Goal: Task Accomplishment & Management: Manage account settings

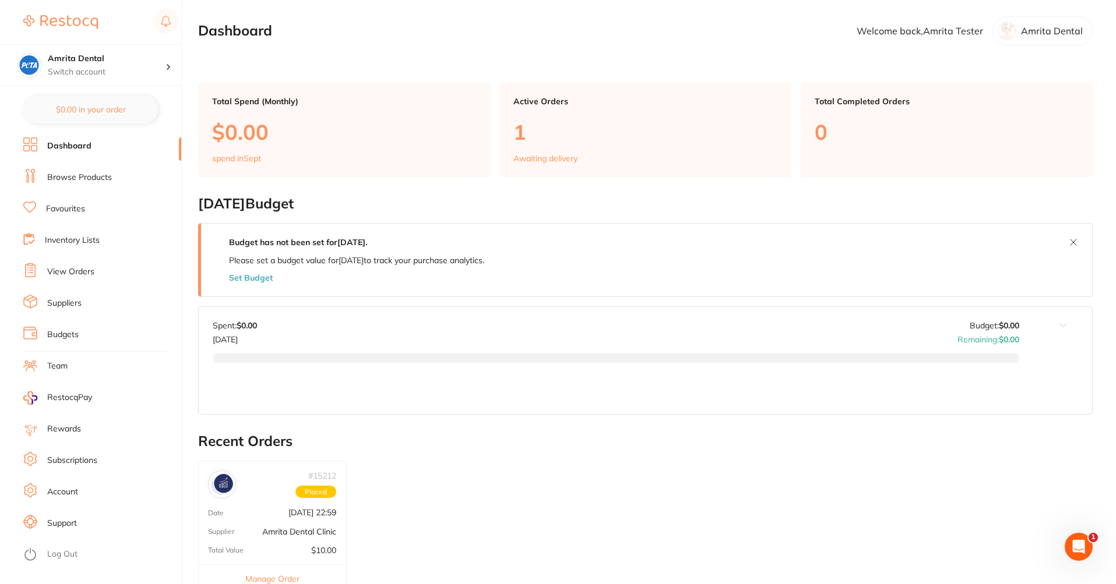
click at [81, 456] on link "Subscriptions" at bounding box center [72, 461] width 50 height 12
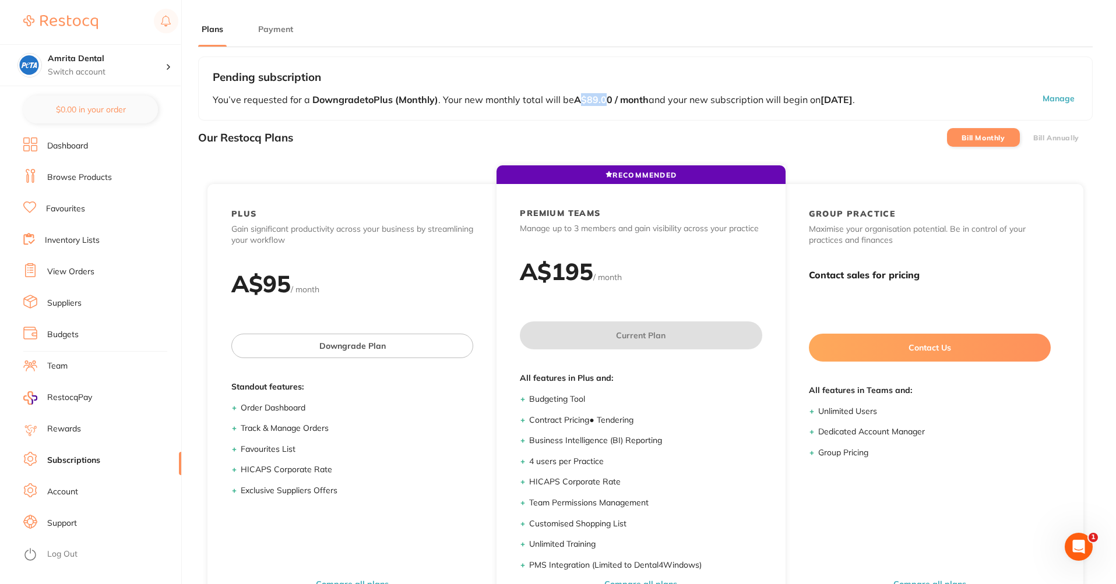
drag, startPoint x: 584, startPoint y: 101, endPoint x: 608, endPoint y: 96, distance: 25.2
click at [608, 96] on b "A$89.00 / month" at bounding box center [611, 100] width 75 height 12
click at [912, 103] on p "You’ve requested for a Downgrade to Plus (Monthly) . Your new monthly total wil…" at bounding box center [593, 99] width 760 height 13
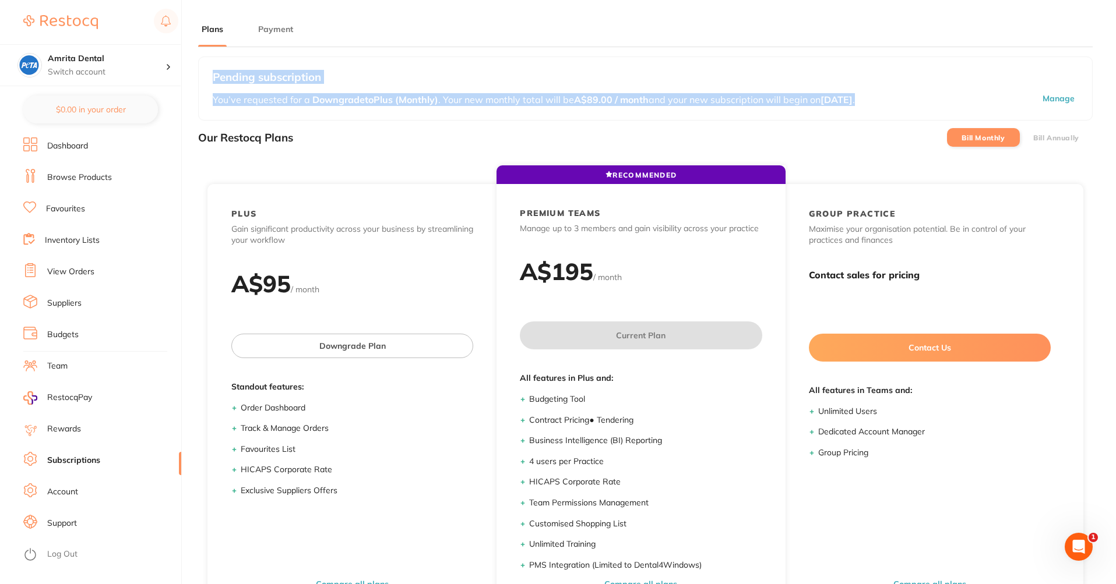
drag, startPoint x: 204, startPoint y: 83, endPoint x: 928, endPoint y: 103, distance: 724.4
click at [928, 103] on div "Pending subscription You’ve requested for a Downgrade to Plus (Monthly) . Your …" at bounding box center [645, 89] width 894 height 64
copy div "Pending subscription You’ve requested for a Downgrade to Plus (Monthly) . Your …"
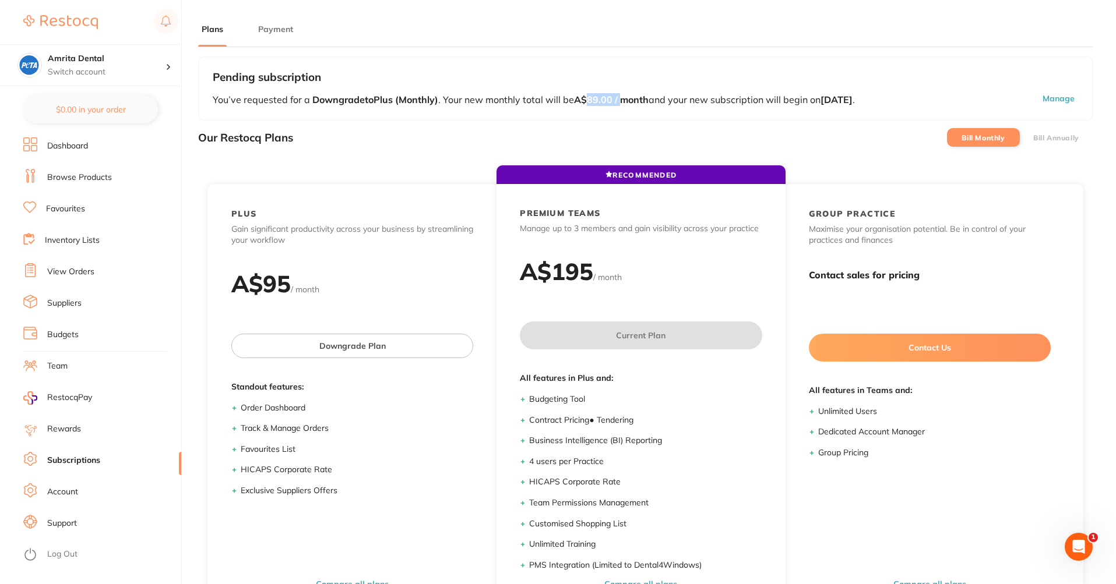
drag, startPoint x: 591, startPoint y: 103, endPoint x: 624, endPoint y: 105, distance: 32.7
click at [611, 105] on b "A$89.00 / month" at bounding box center [611, 100] width 75 height 12
drag, startPoint x: 899, startPoint y: 106, endPoint x: 460, endPoint y: 90, distance: 439.5
click at [460, 90] on div "Pending subscription You’ve requested for a Downgrade to Plus (Monthly) . Your …" at bounding box center [645, 89] width 894 height 64
click at [437, 120] on div "Pending subscription You’ve requested for a Downgrade to Plus (Monthly) . Your …" at bounding box center [645, 89] width 894 height 64
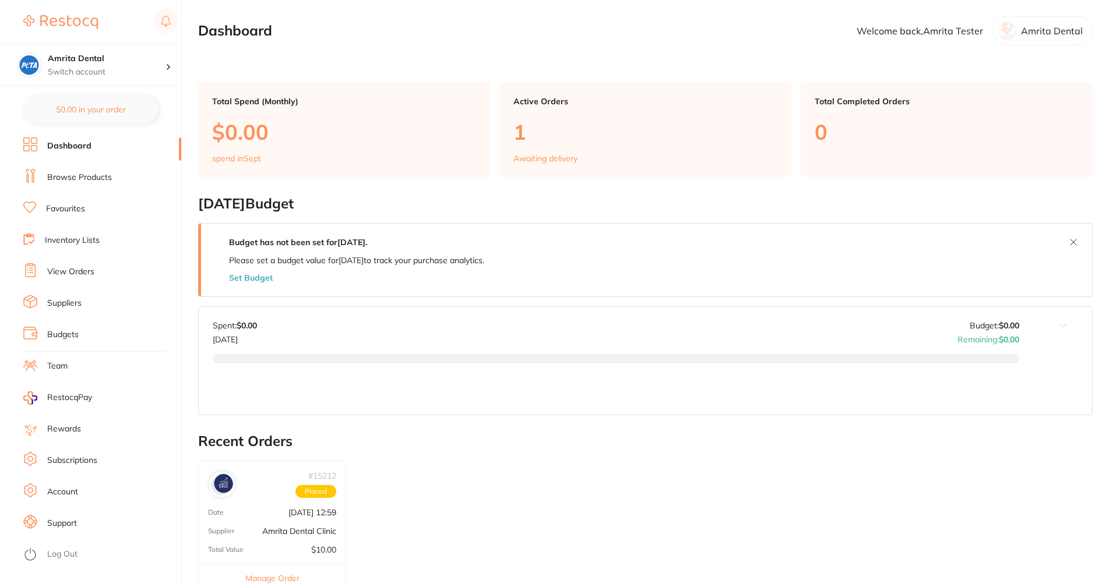
click at [93, 462] on link "Subscriptions" at bounding box center [72, 461] width 50 height 12
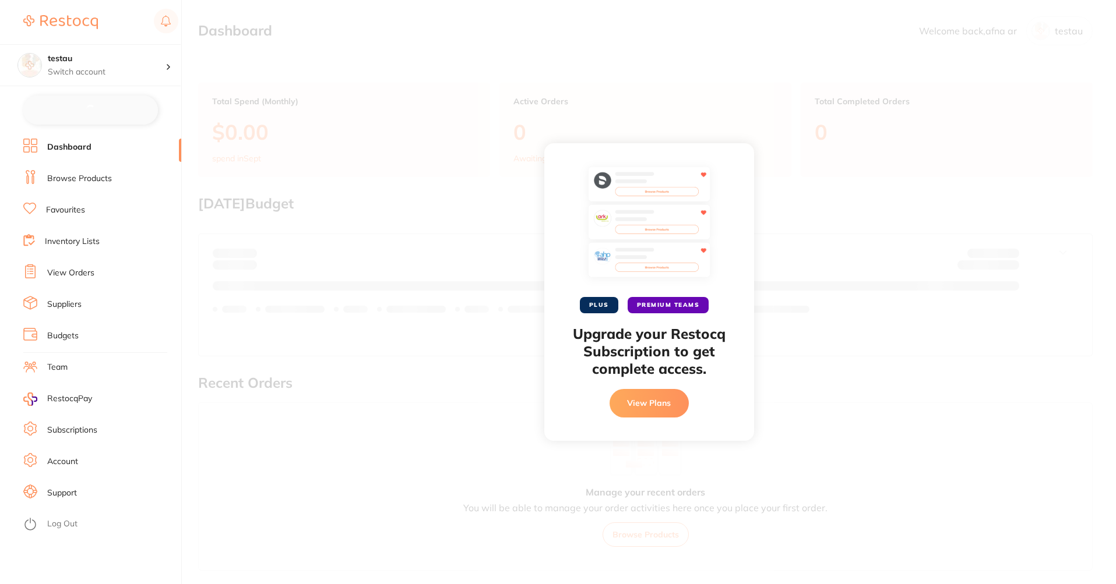
checkbox input "false"
click at [634, 404] on button "View Plans" at bounding box center [648, 403] width 79 height 28
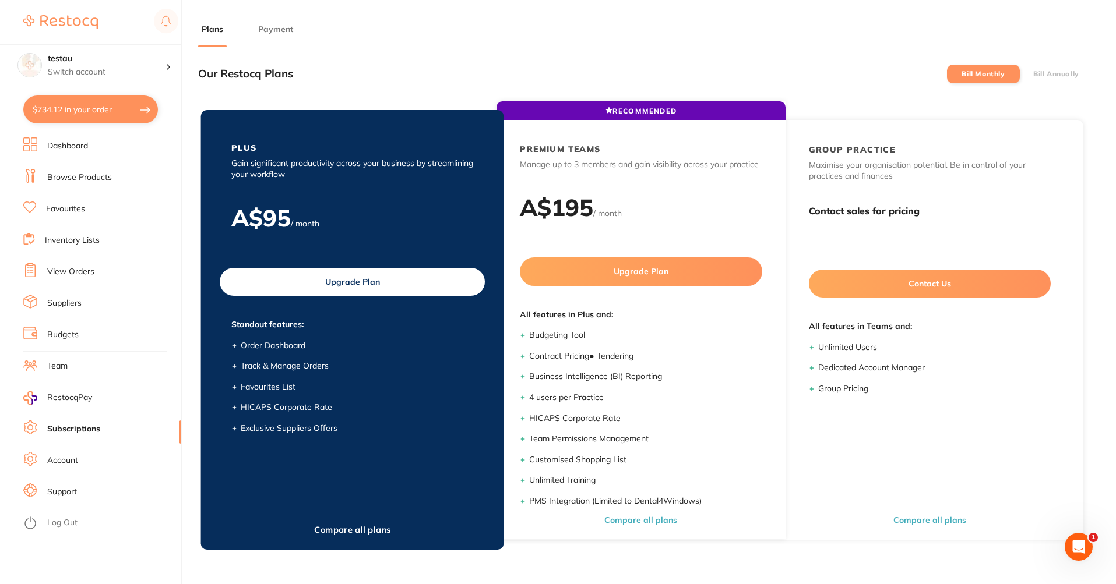
click at [310, 281] on button "Upgrade Plan" at bounding box center [352, 282] width 265 height 28
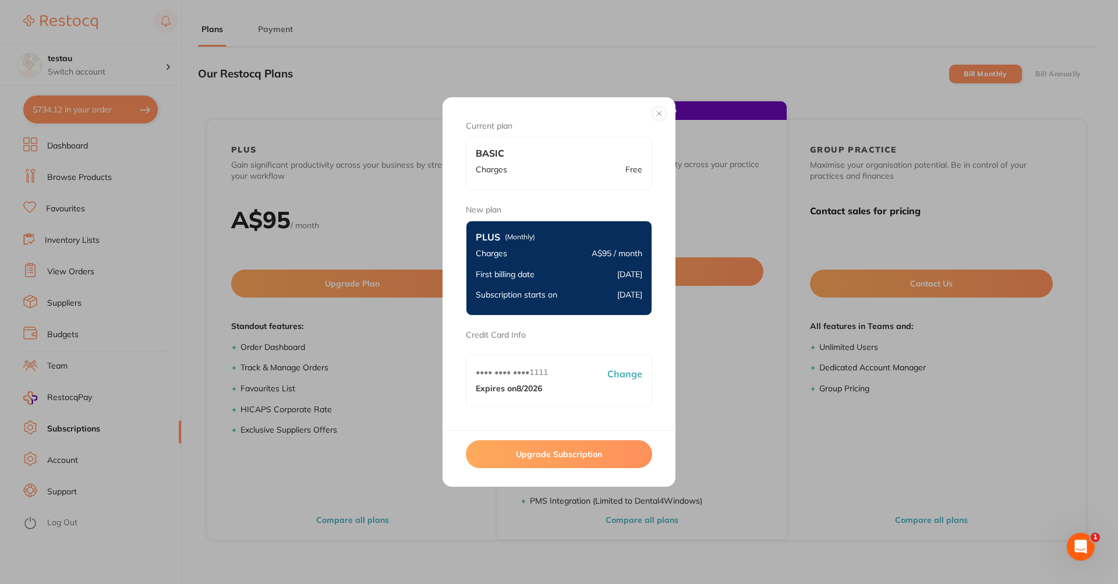
click at [603, 459] on button "Upgrade Subscription" at bounding box center [559, 454] width 186 height 28
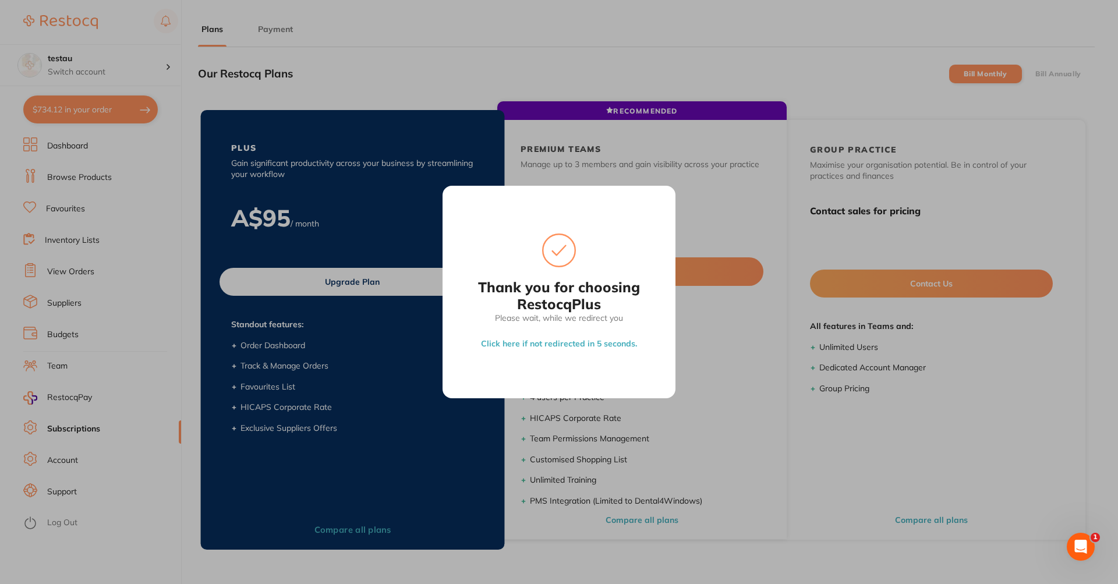
click at [249, 273] on div "Thank you for choosing Restocq Plus Please wait, while we redirect you Click he…" at bounding box center [559, 292] width 1118 height 584
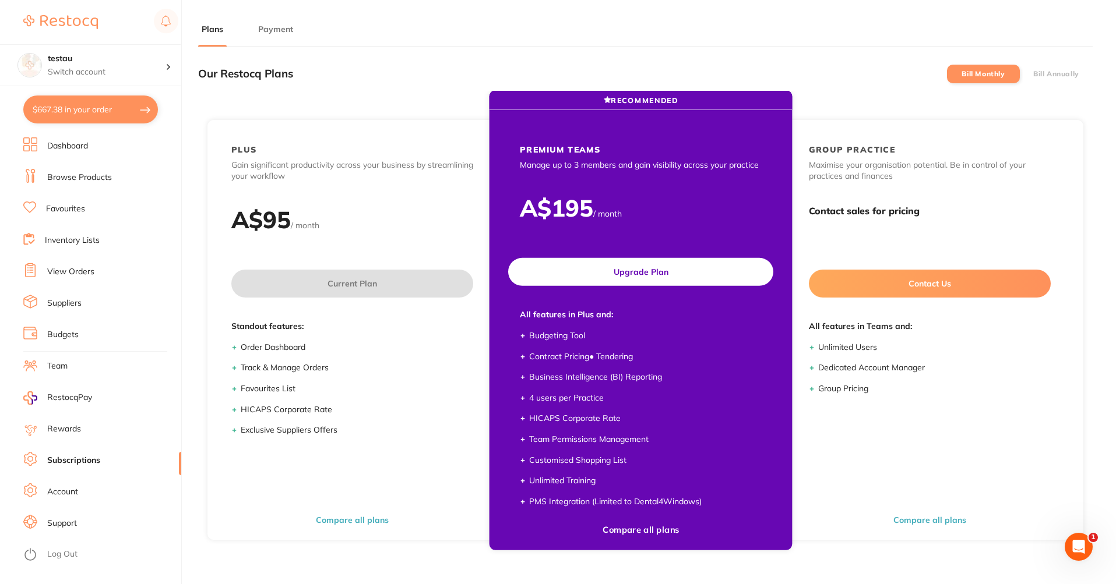
click at [626, 289] on div "PREMIUM TEAMS Manage up to 3 members and gain visibility across your practice A…" at bounding box center [640, 330] width 288 height 419
click at [631, 275] on button "Upgrade Plan" at bounding box center [640, 272] width 265 height 28
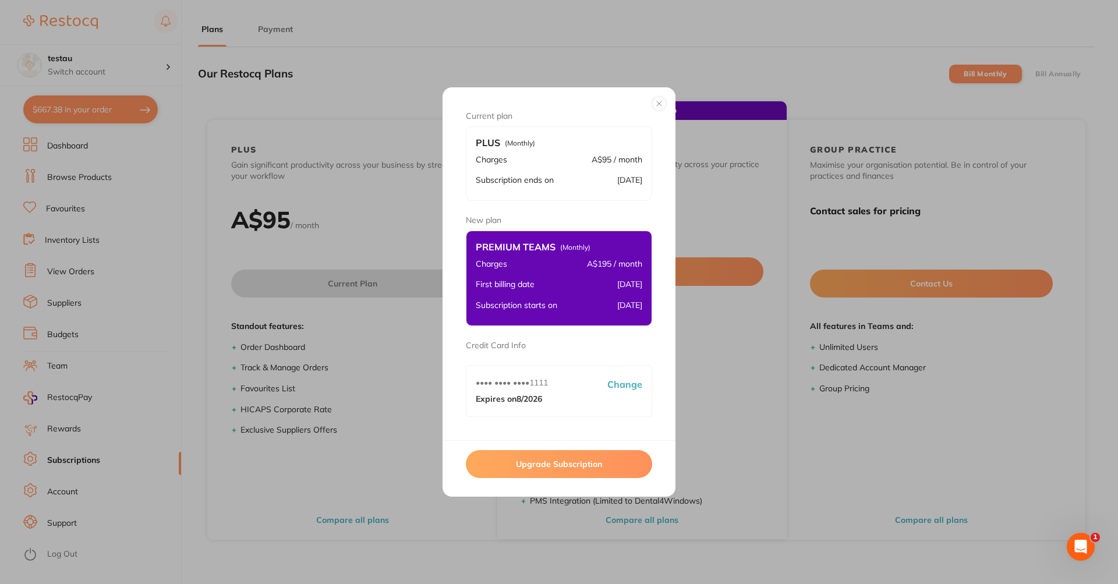
click at [578, 464] on button "Upgrade Subscription" at bounding box center [559, 464] width 186 height 28
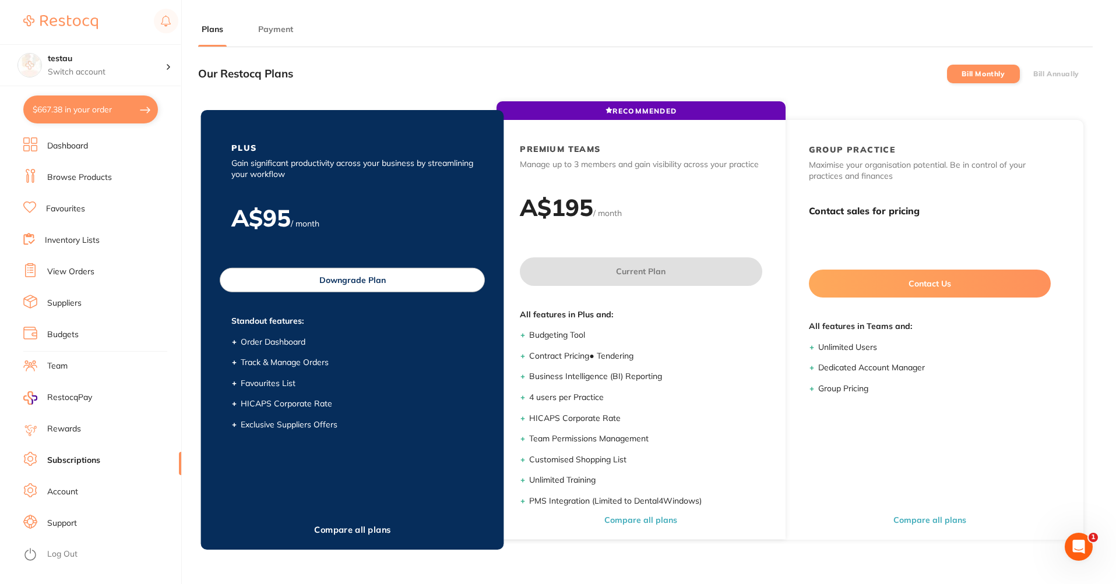
click at [429, 273] on button "Downgrade Plan" at bounding box center [352, 280] width 265 height 24
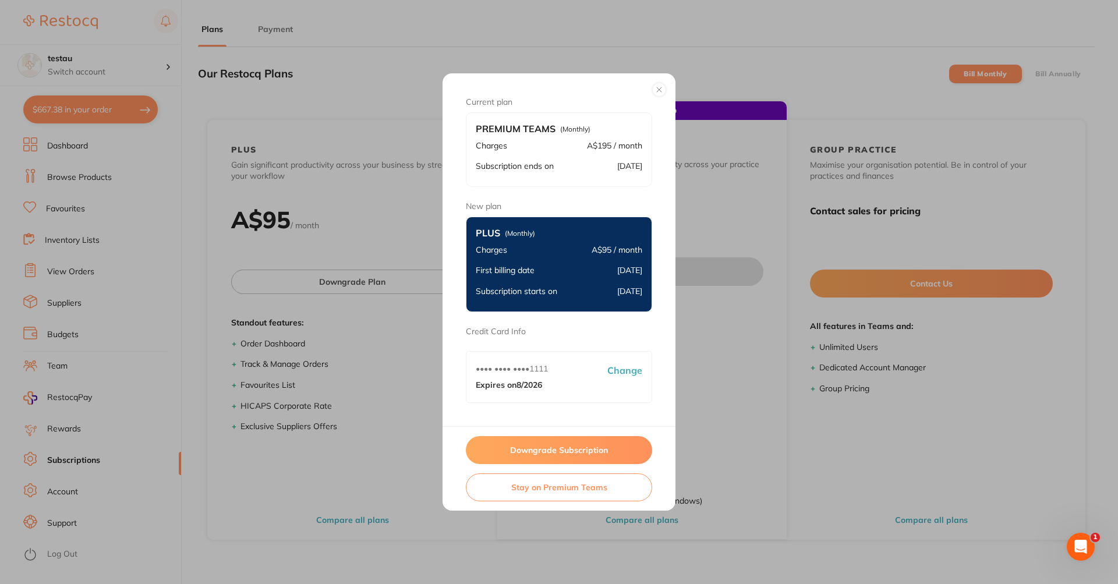
click at [583, 444] on button "Downgrade Subscription" at bounding box center [559, 450] width 186 height 28
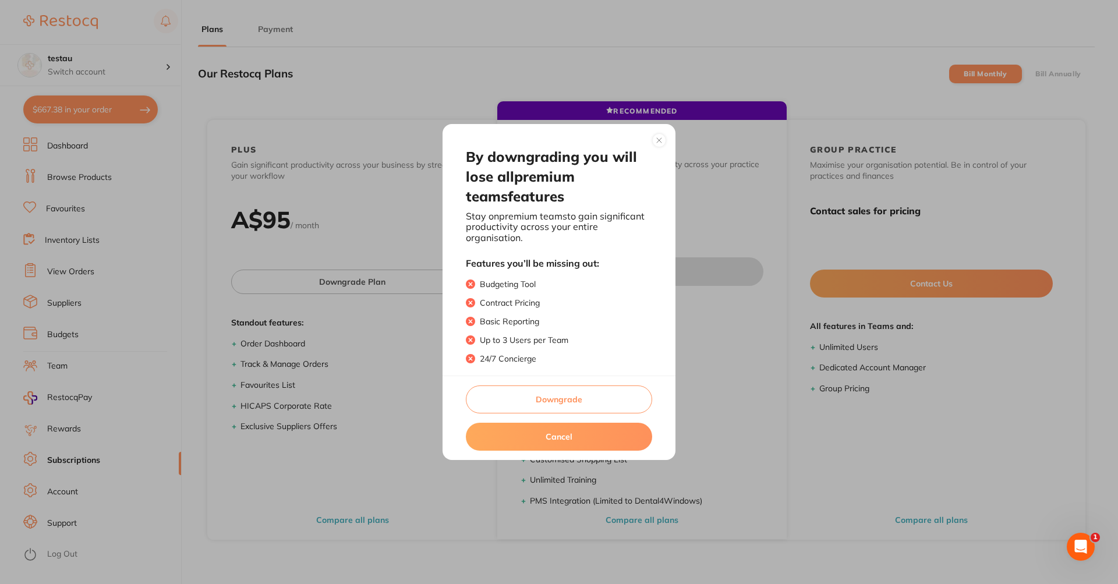
click at [583, 391] on button "Downgrade" at bounding box center [559, 400] width 186 height 28
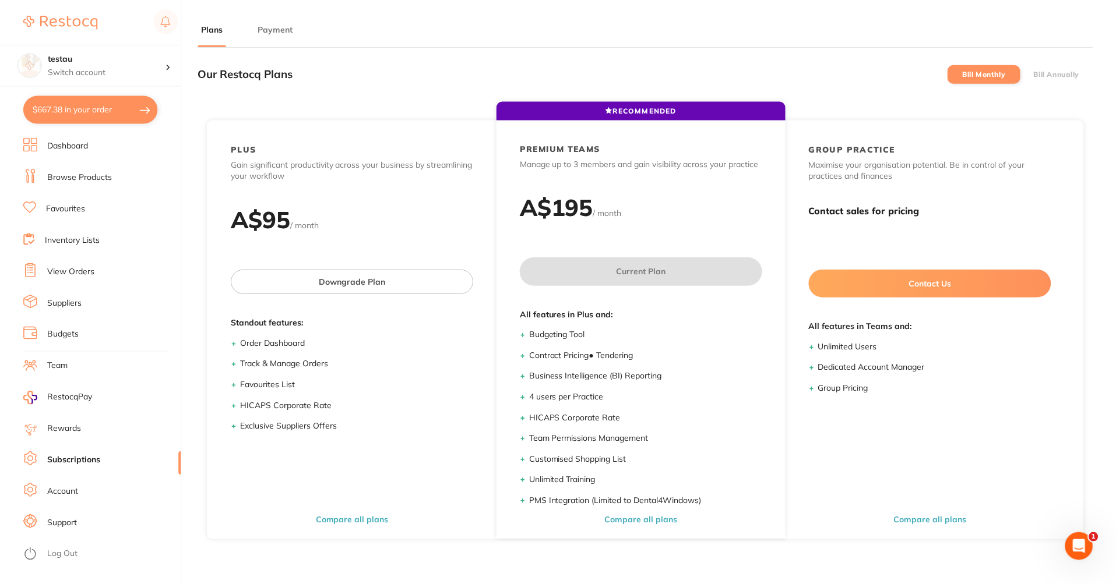
scroll to position [1, 0]
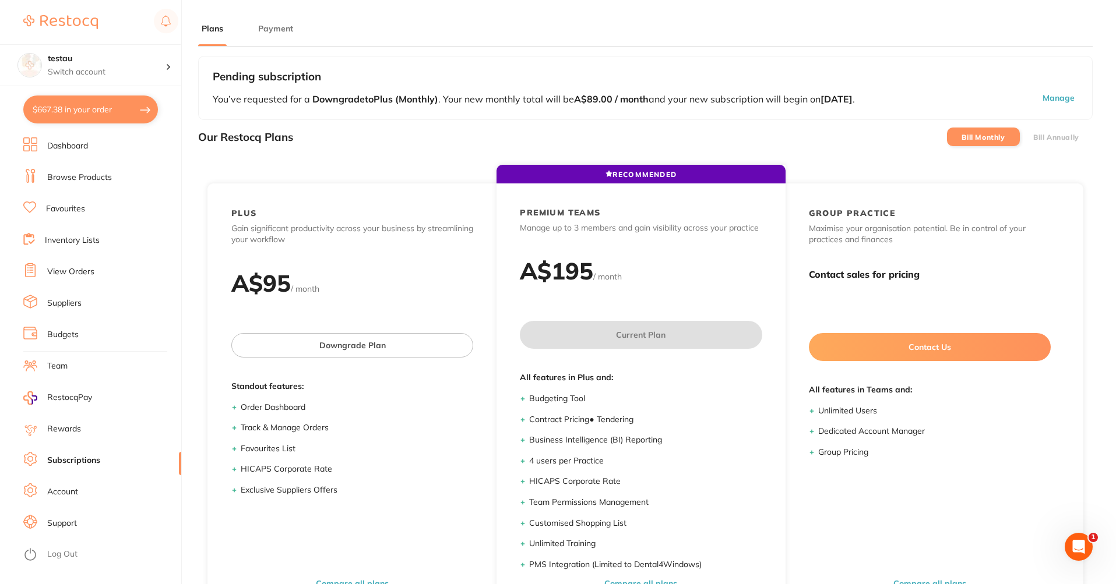
checkbox input "true"
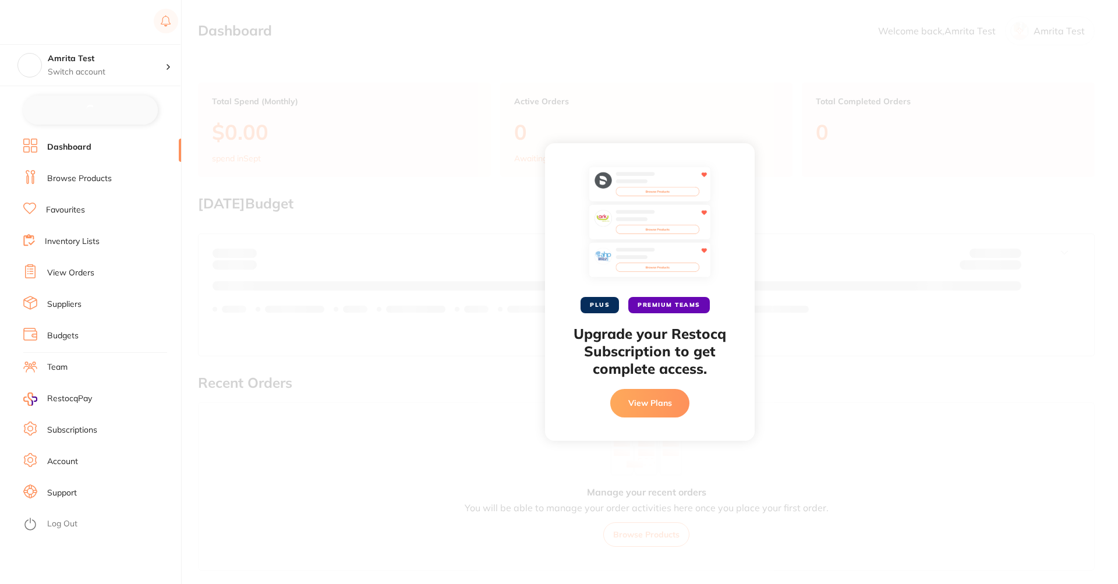
checkbox input "false"
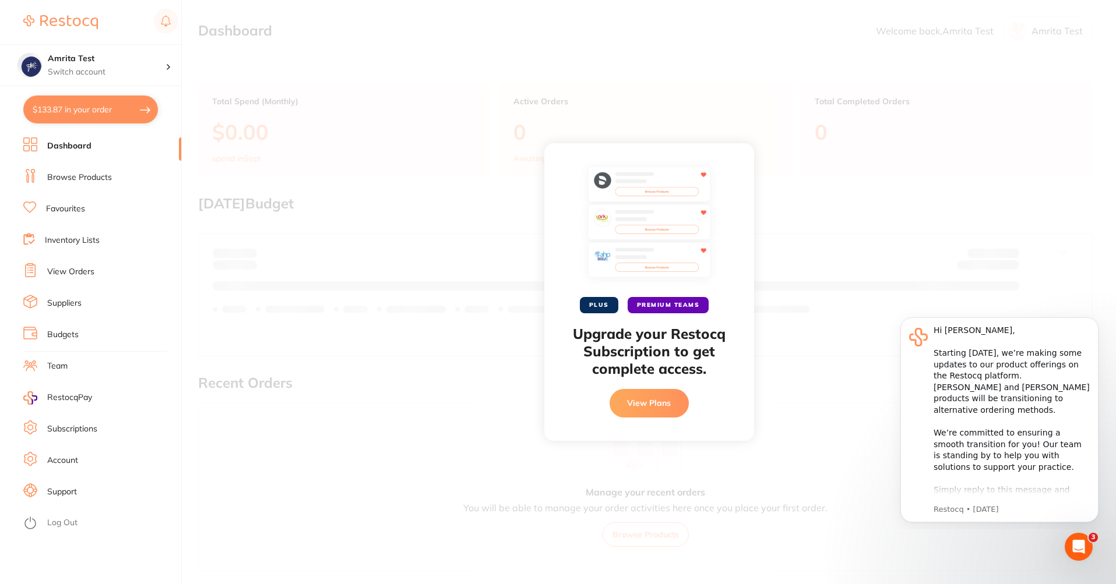
click at [652, 408] on button "View Plans" at bounding box center [648, 403] width 79 height 28
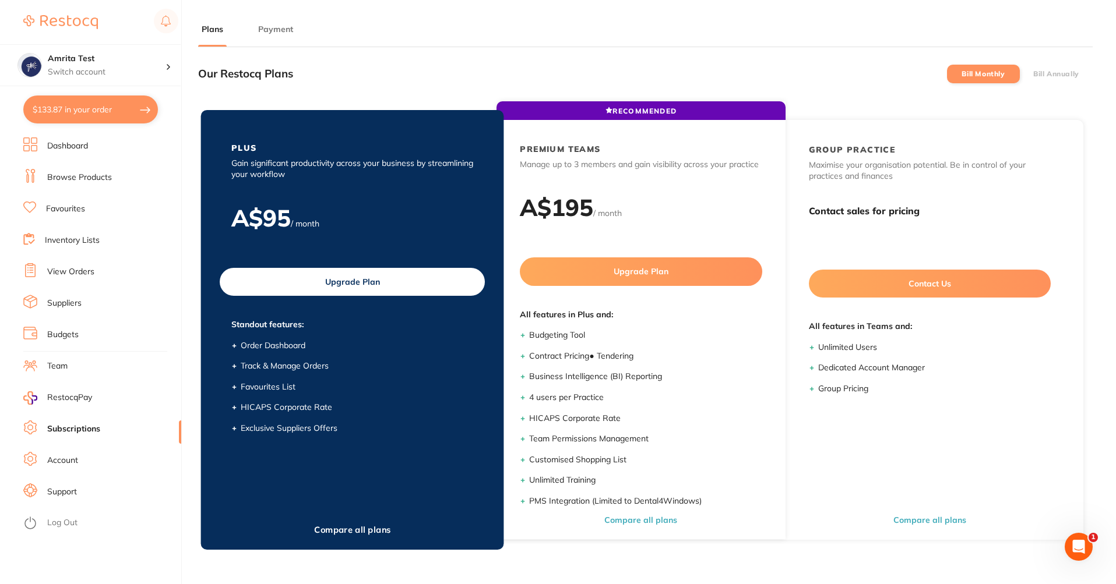
click at [390, 280] on button "Upgrade Plan" at bounding box center [352, 282] width 265 height 28
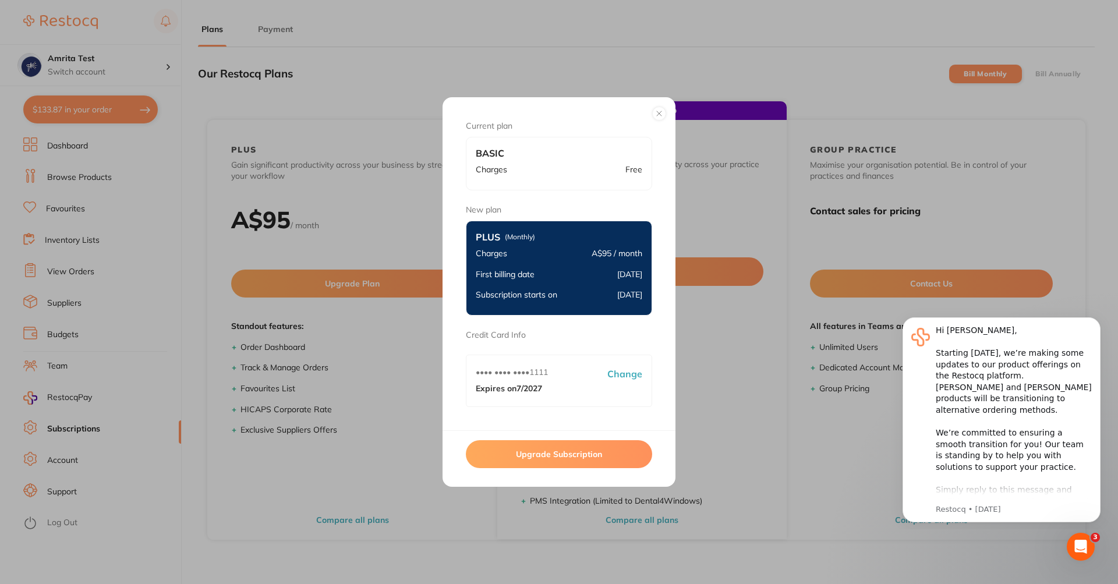
click at [590, 453] on button "Upgrade Subscription" at bounding box center [559, 454] width 186 height 28
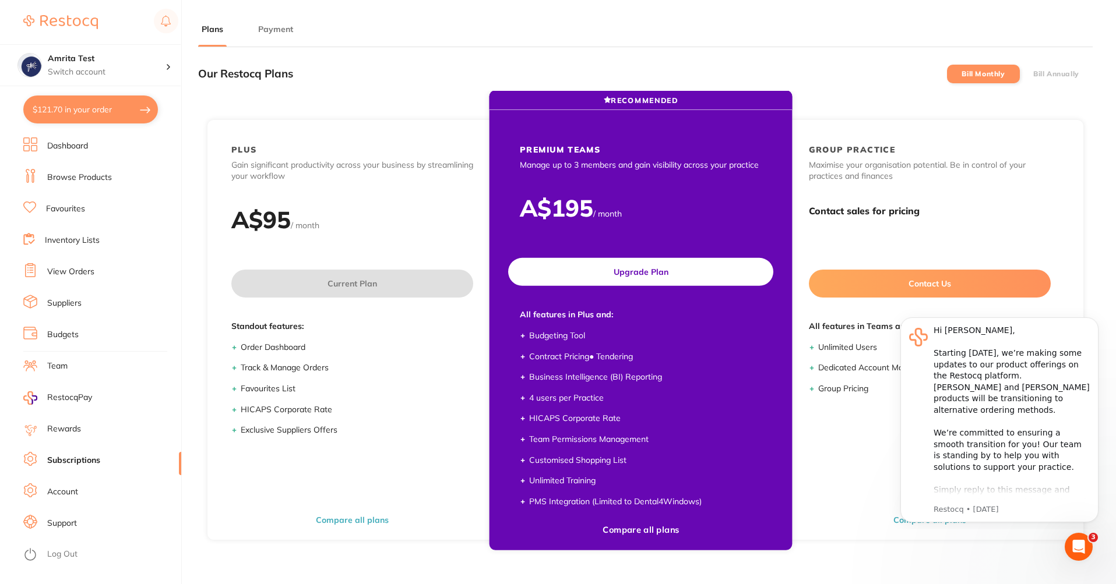
click at [697, 276] on button "Upgrade Plan" at bounding box center [640, 272] width 265 height 28
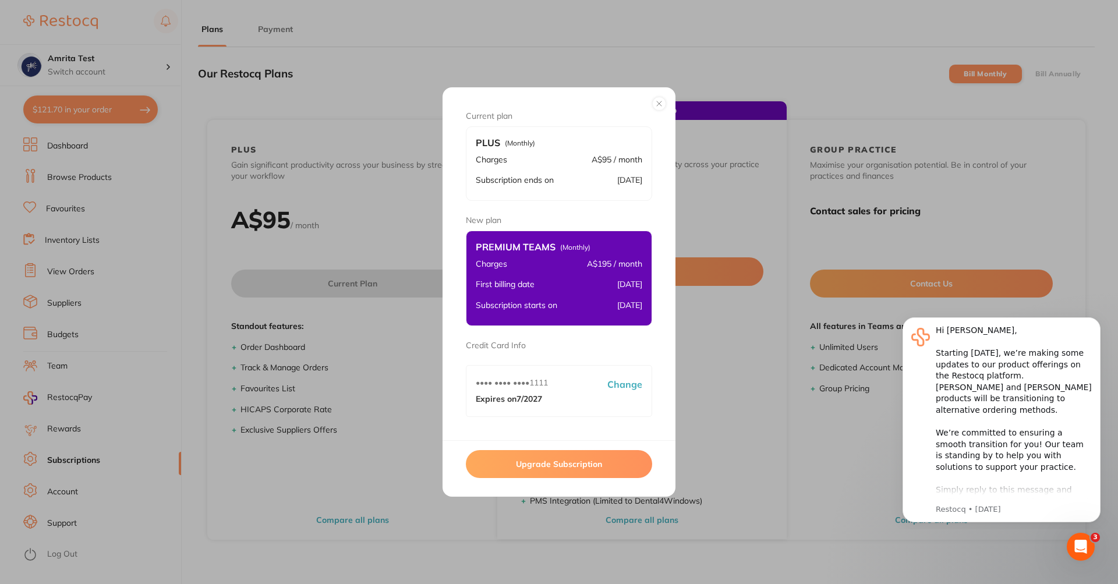
click at [639, 459] on button "Upgrade Subscription" at bounding box center [559, 464] width 186 height 28
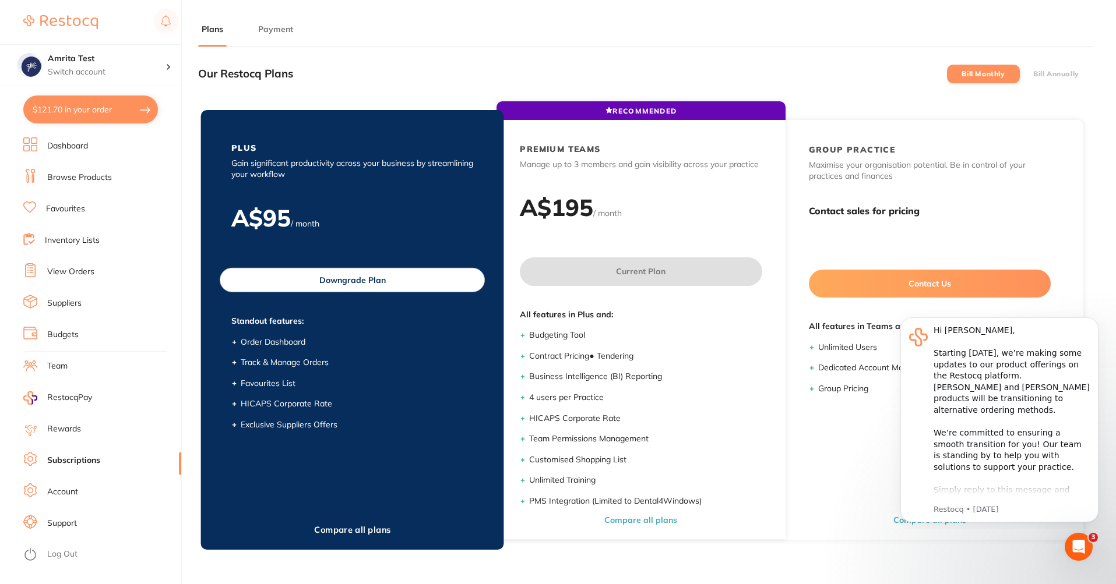
click at [376, 288] on button "Downgrade Plan" at bounding box center [352, 280] width 265 height 24
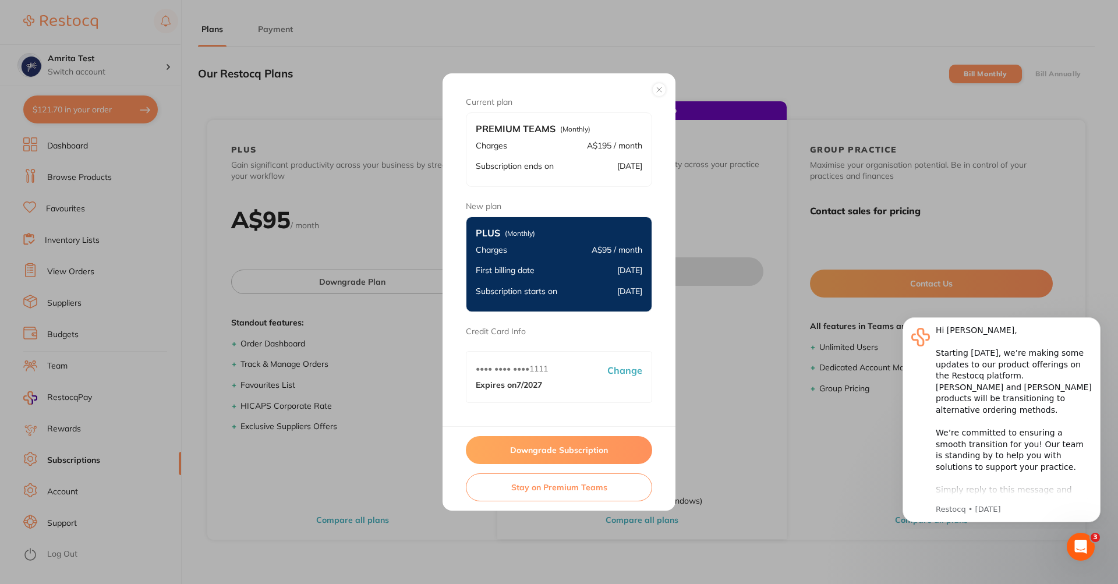
click at [602, 447] on button "Downgrade Subscription" at bounding box center [559, 450] width 186 height 28
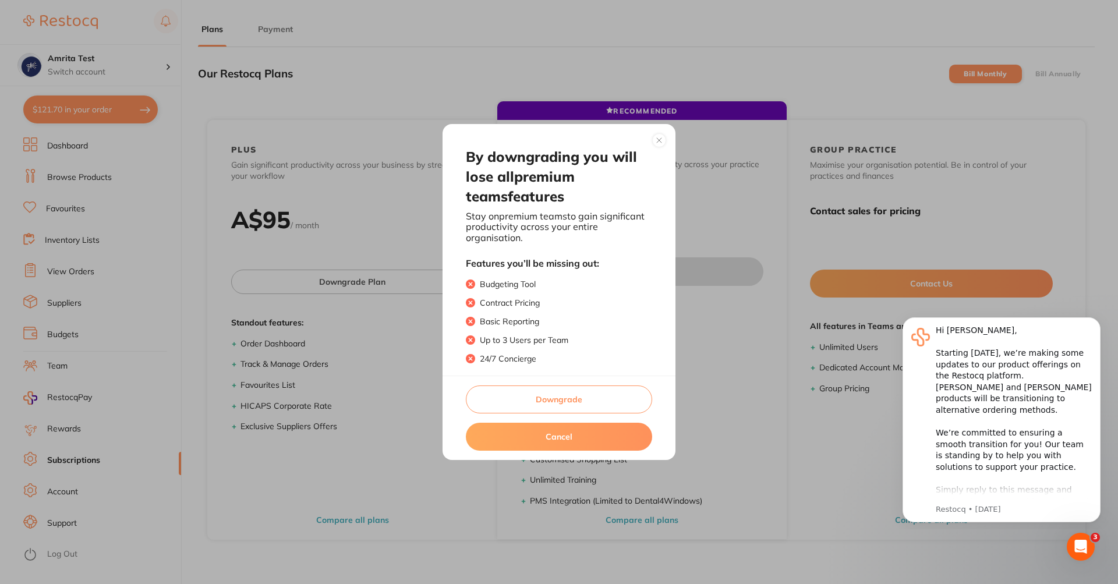
click at [609, 405] on button "Downgrade" at bounding box center [559, 400] width 186 height 28
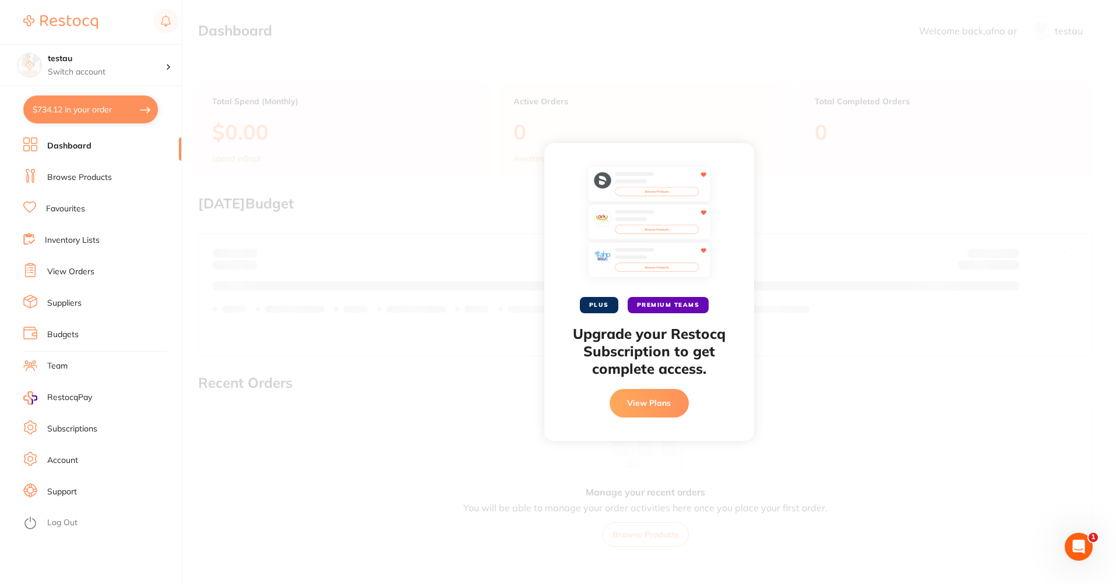
click at [670, 392] on button "View Plans" at bounding box center [648, 403] width 79 height 28
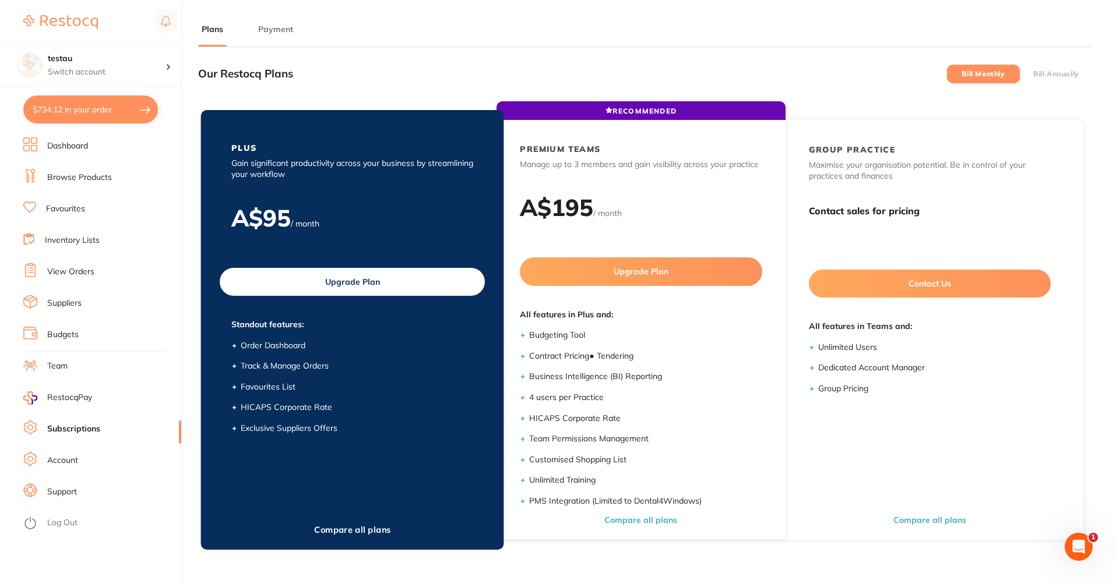
click at [393, 281] on button "Upgrade Plan" at bounding box center [352, 282] width 265 height 28
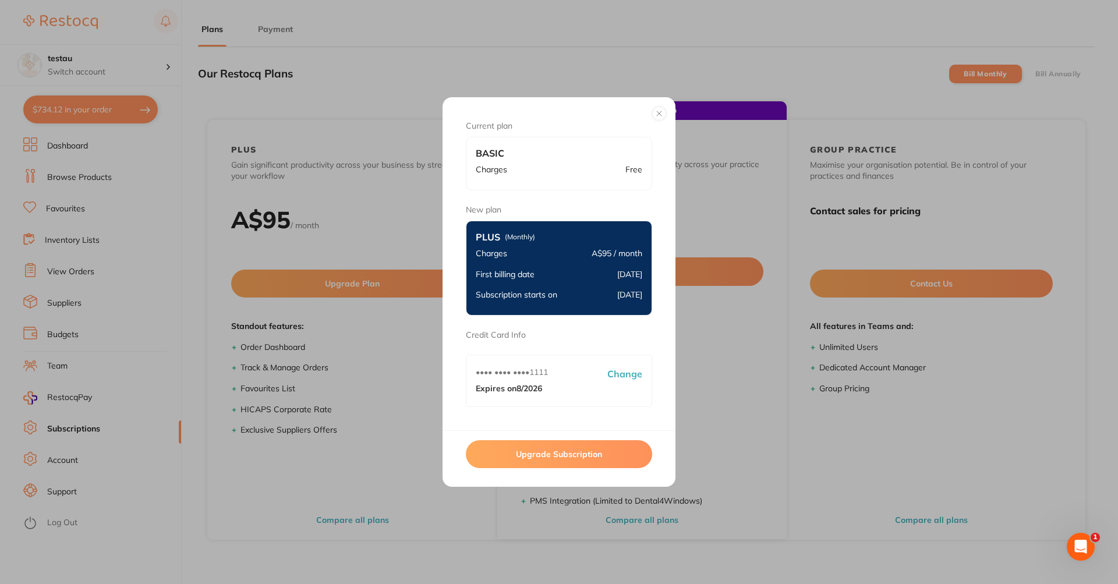
click at [583, 465] on button "Upgrade Subscription" at bounding box center [559, 454] width 186 height 28
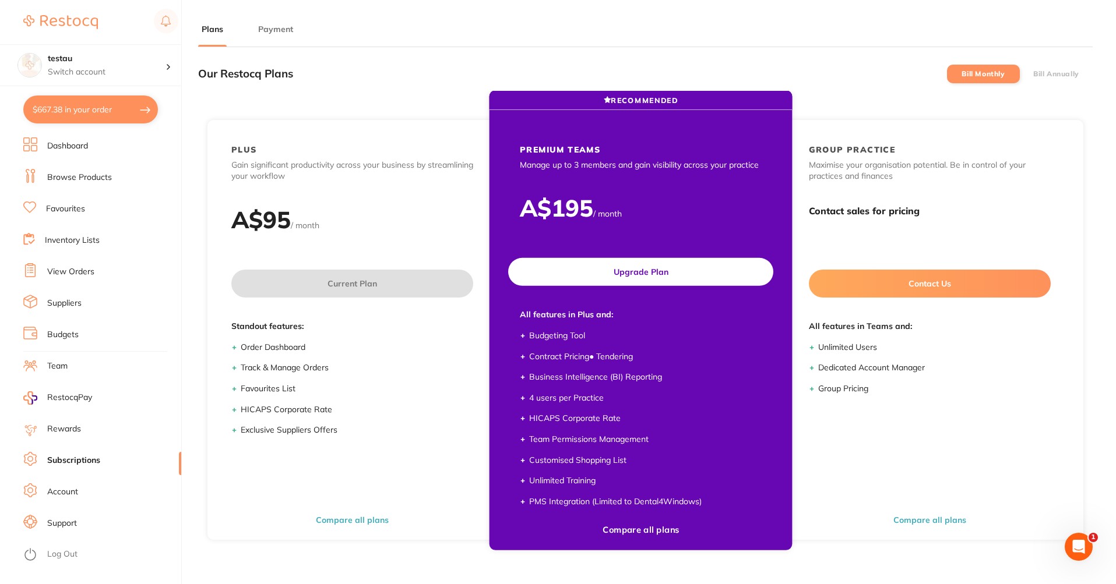
click at [628, 287] on div "PREMIUM TEAMS Manage up to 3 members and gain visibility across your practice A…" at bounding box center [640, 330] width 288 height 419
click at [627, 265] on button "Upgrade Plan" at bounding box center [640, 272] width 265 height 28
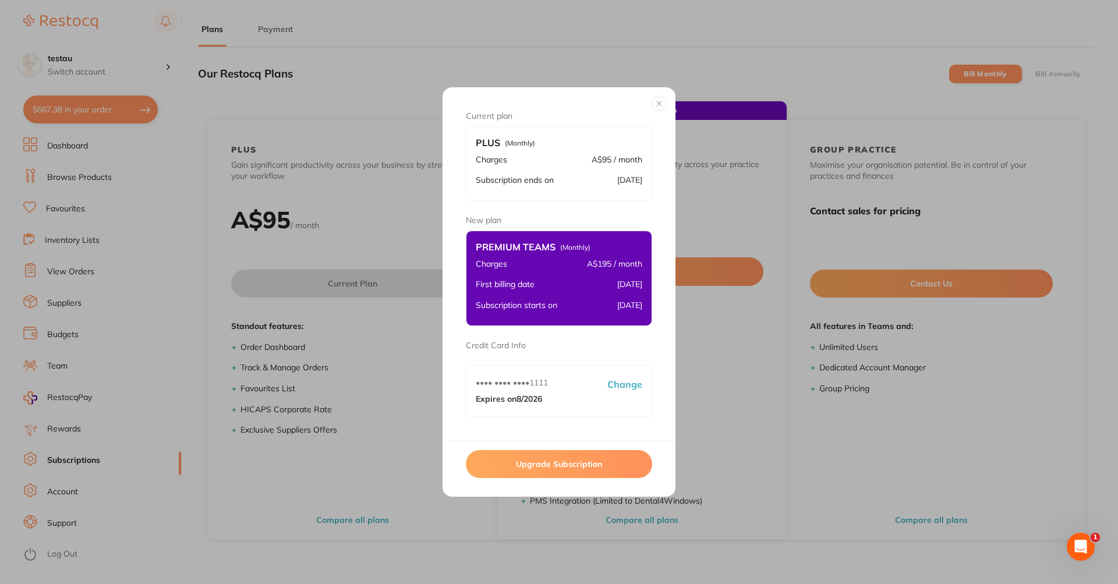
click at [616, 468] on button "Upgrade Subscription" at bounding box center [559, 464] width 186 height 28
